Goal: Find specific page/section: Find specific page/section

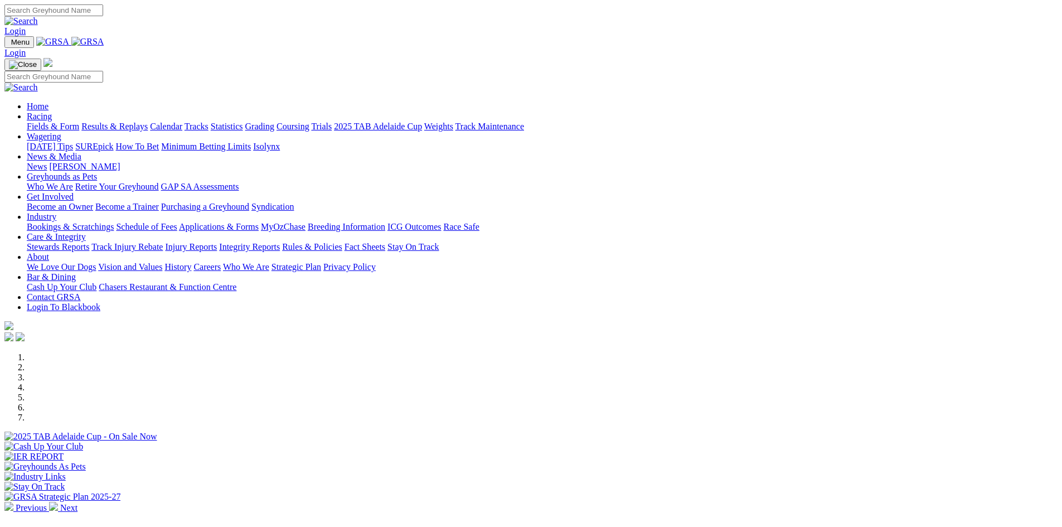
click at [86, 232] on link "Care & Integrity" at bounding box center [56, 236] width 59 height 9
click at [89, 242] on link "Stewards Reports" at bounding box center [58, 246] width 62 height 9
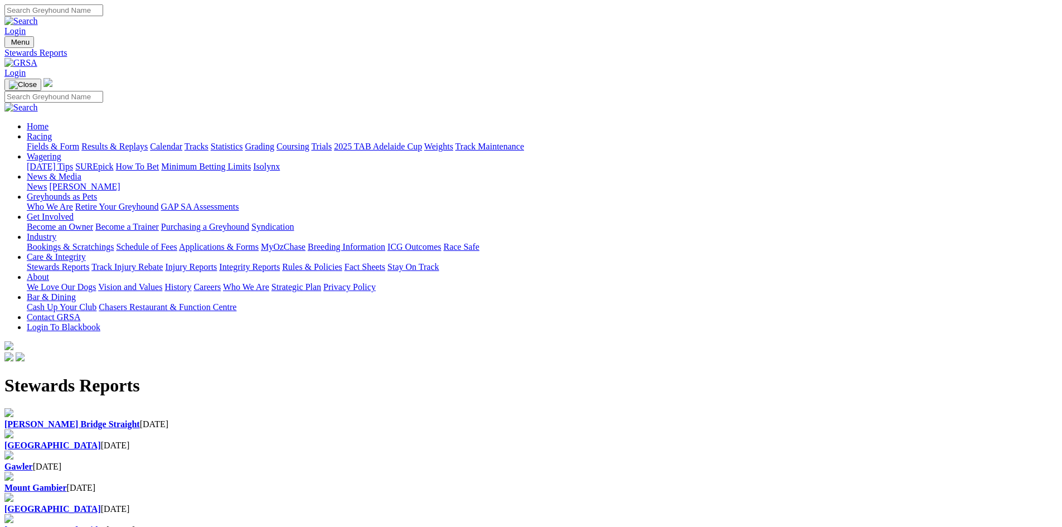
click at [245, 493] on div "Angle Park [DATE]" at bounding box center [530, 503] width 1053 height 21
click at [259, 242] on link "Applications & Forms" at bounding box center [219, 246] width 80 height 9
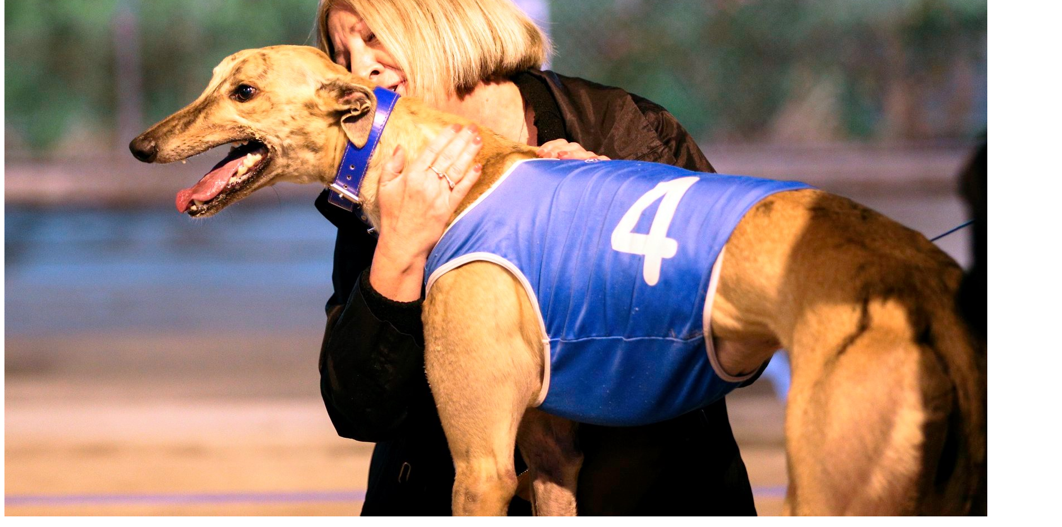
scroll to position [589, 0]
